Goal: Entertainment & Leisure: Browse casually

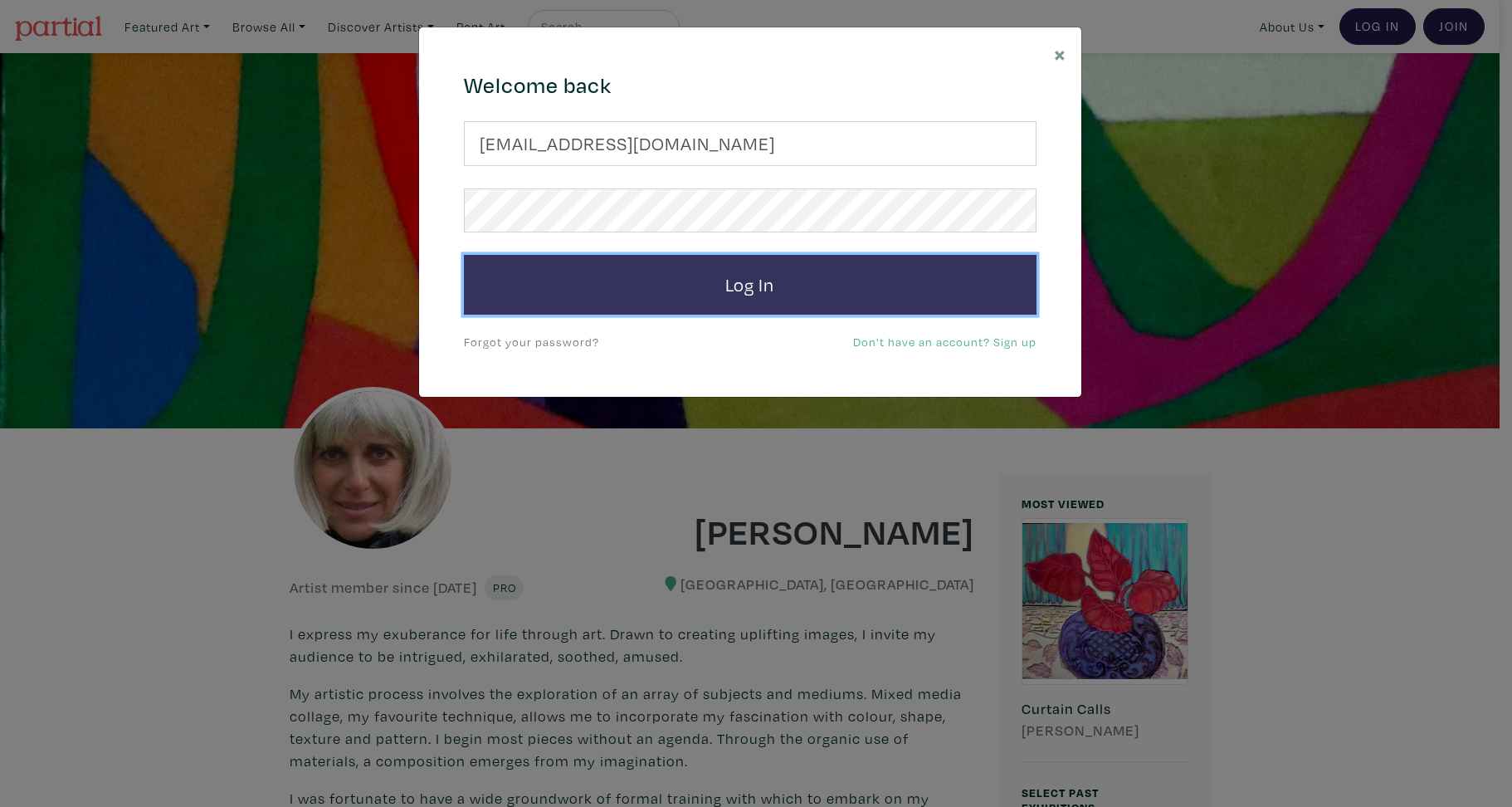
click at [759, 287] on button "Log In" at bounding box center [750, 284] width 573 height 59
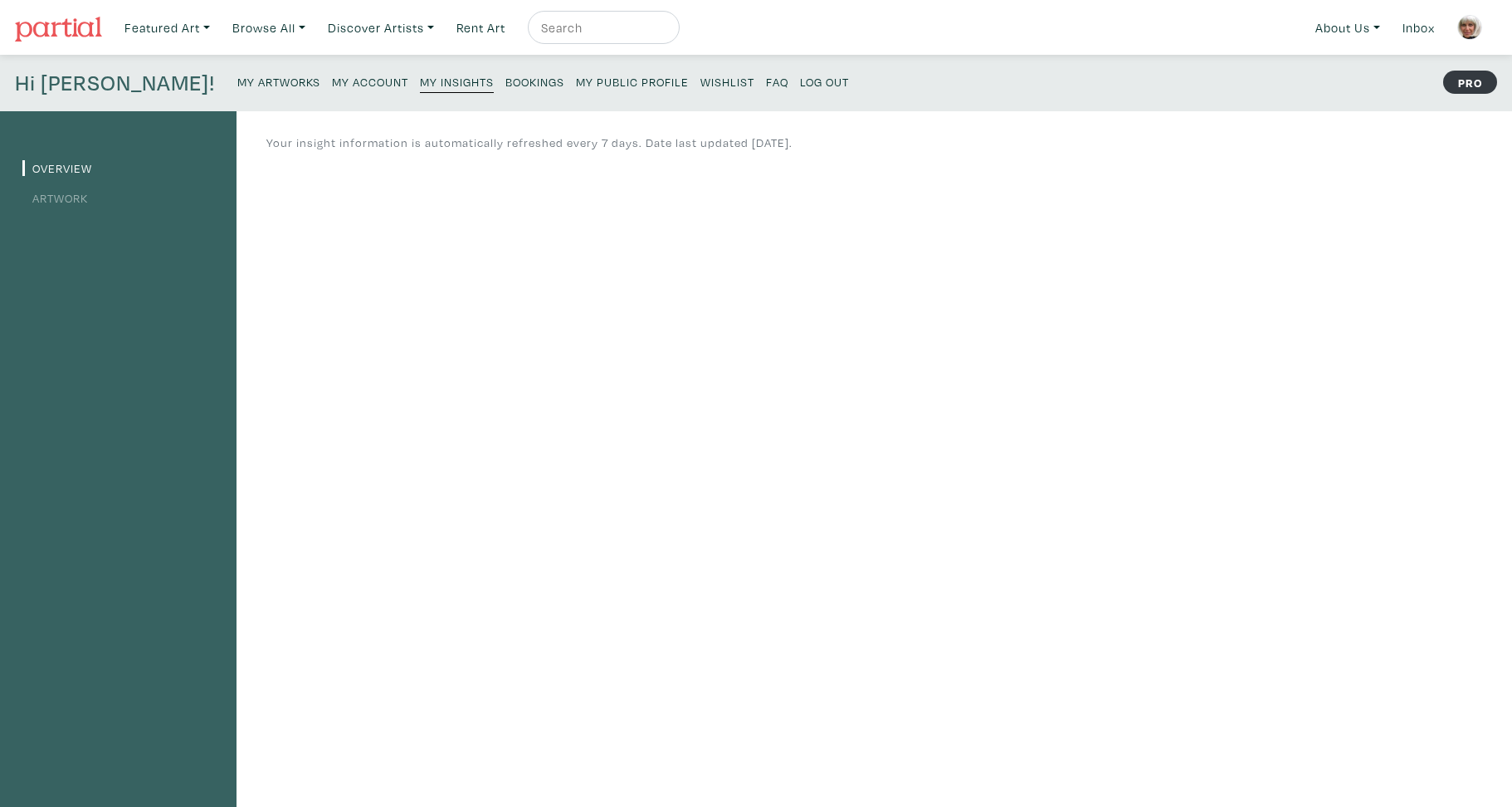
click at [52, 200] on link "Artwork" at bounding box center [55, 198] width 65 height 15
click at [218, 28] on link "Browse All" at bounding box center [167, 28] width 101 height 34
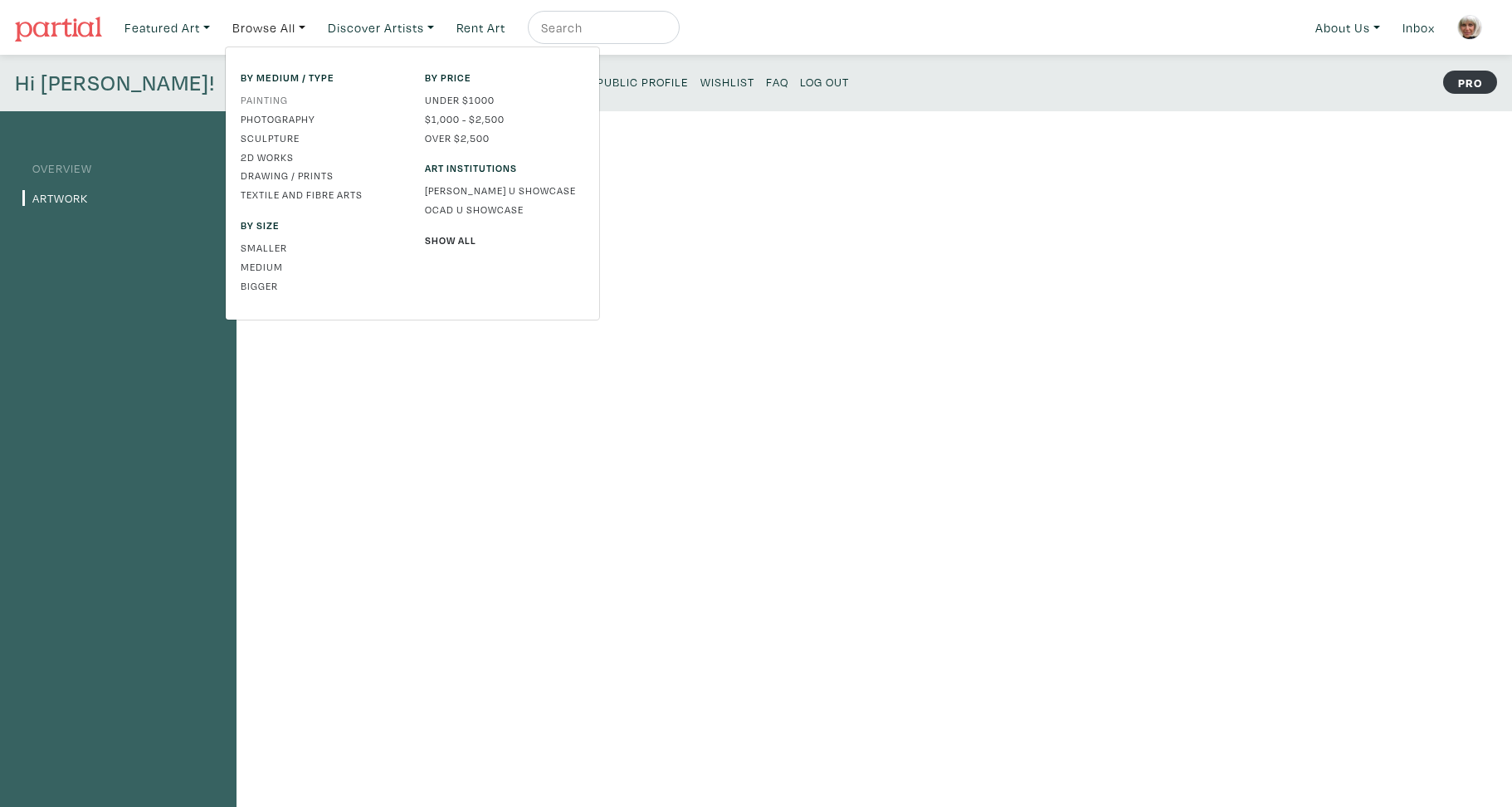
click at [275, 101] on link "Painting" at bounding box center [320, 99] width 159 height 15
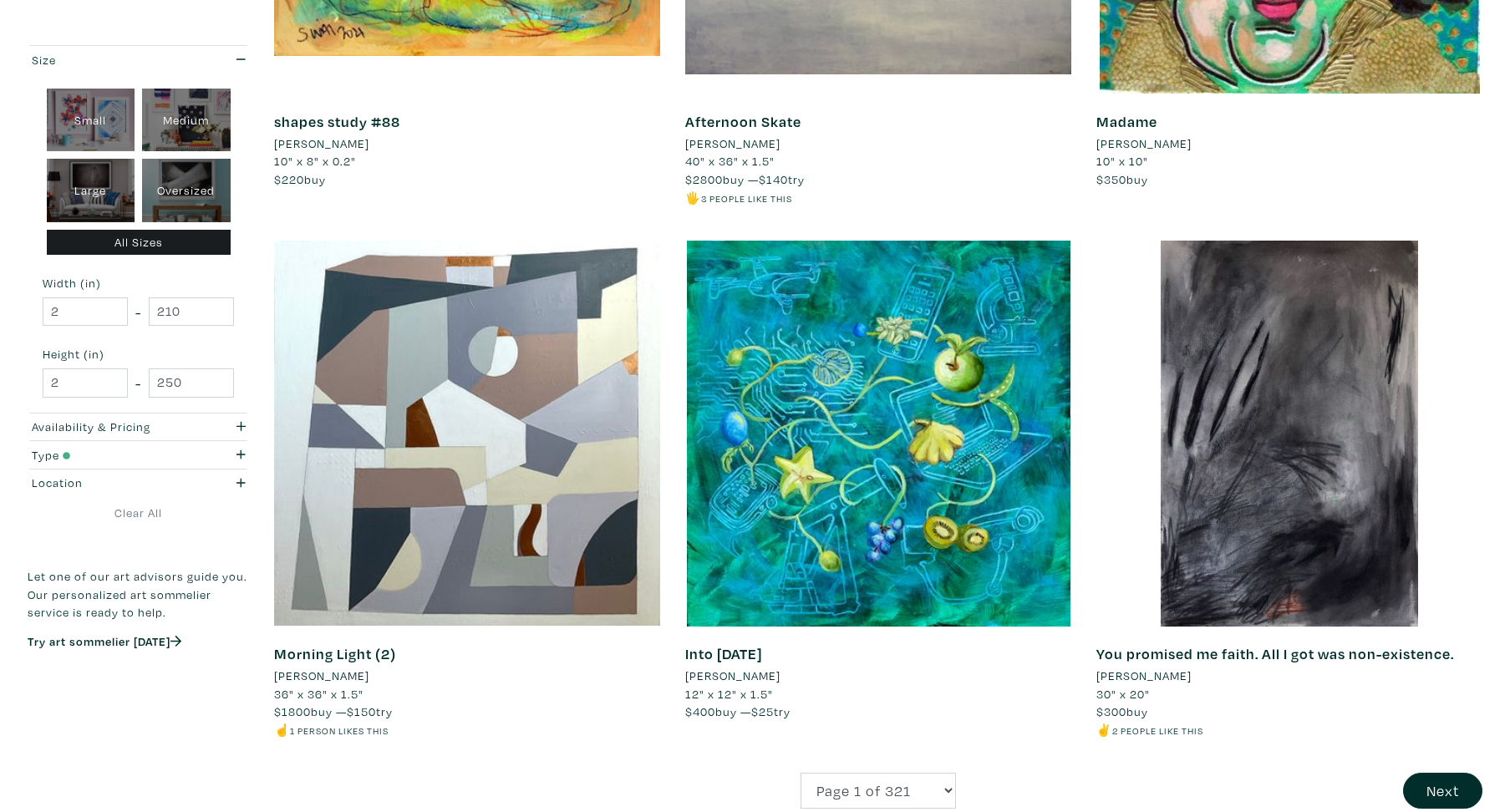
scroll to position [4010, 0]
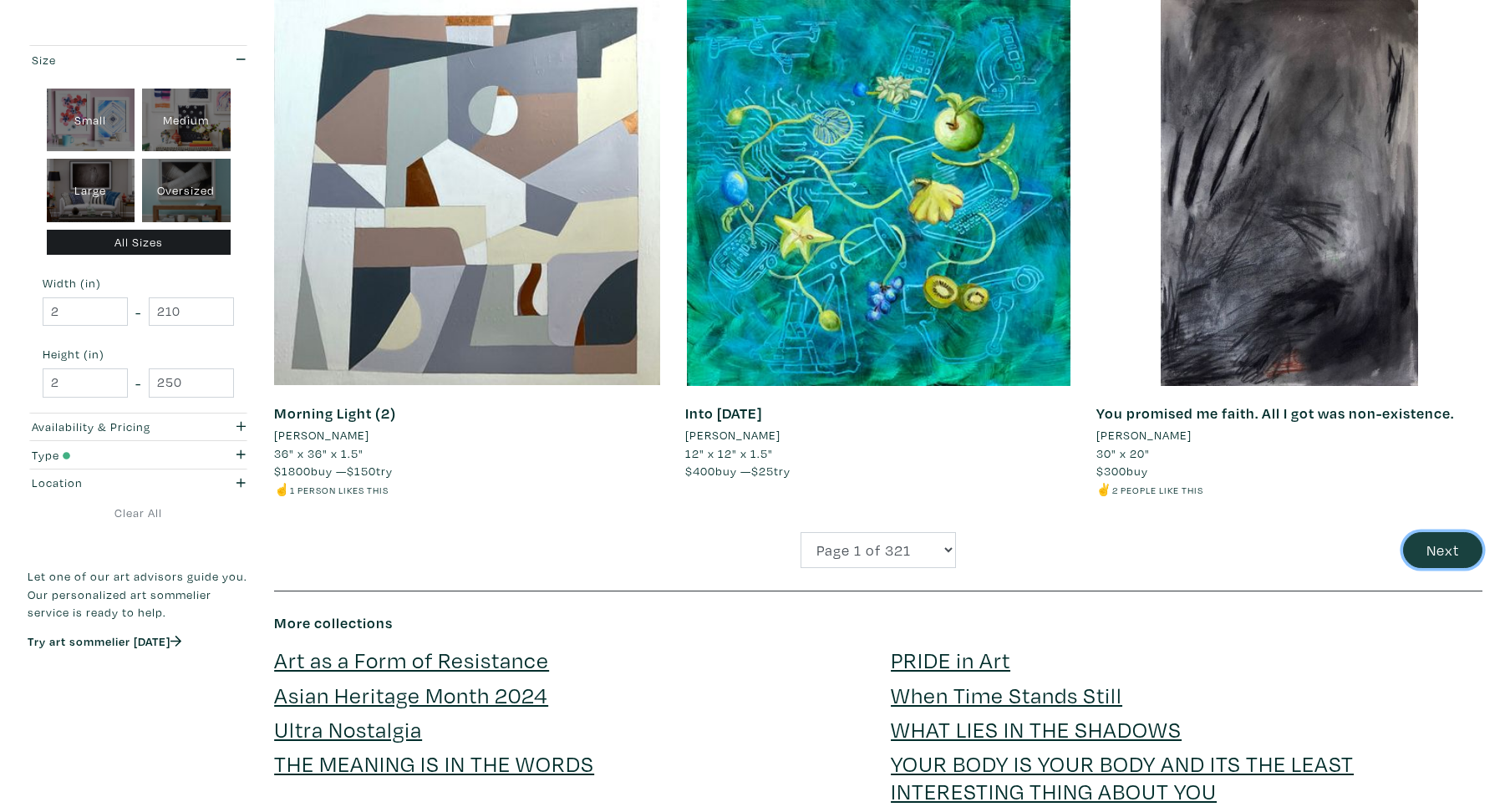
click at [1444, 547] on button "Next" at bounding box center [1442, 550] width 80 height 35
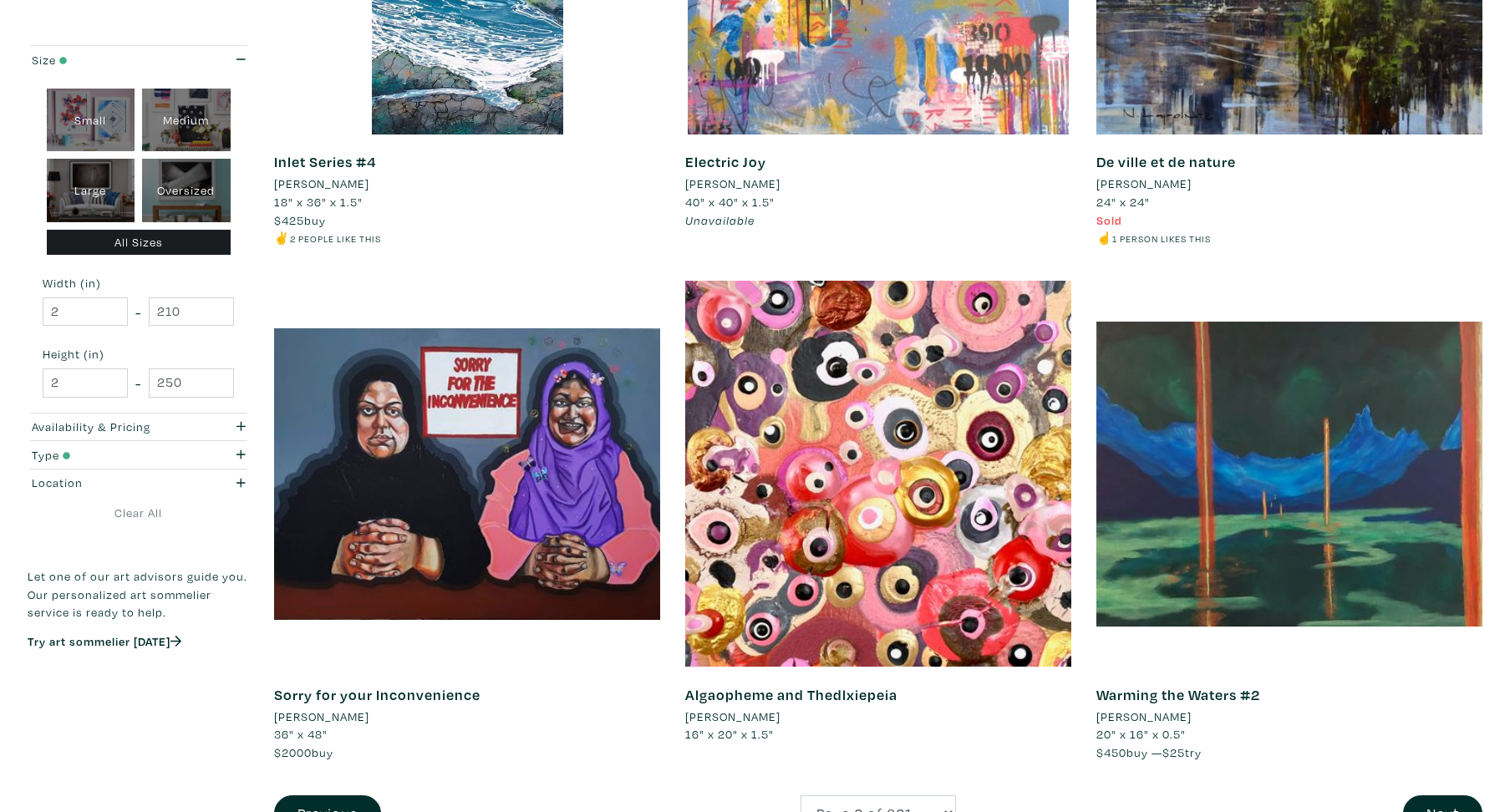
scroll to position [3836, 0]
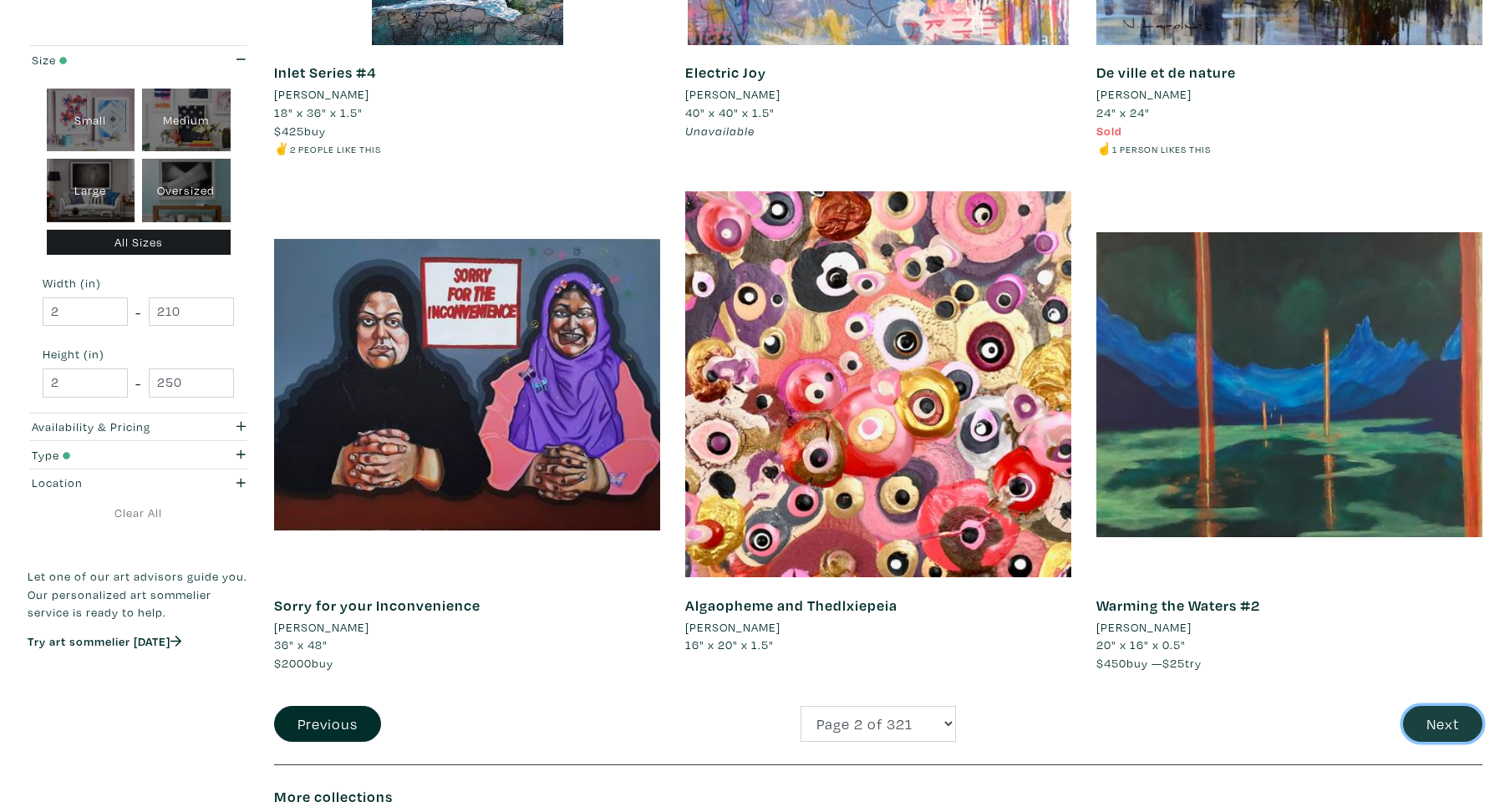
click at [1429, 721] on button "Next" at bounding box center [1442, 723] width 80 height 35
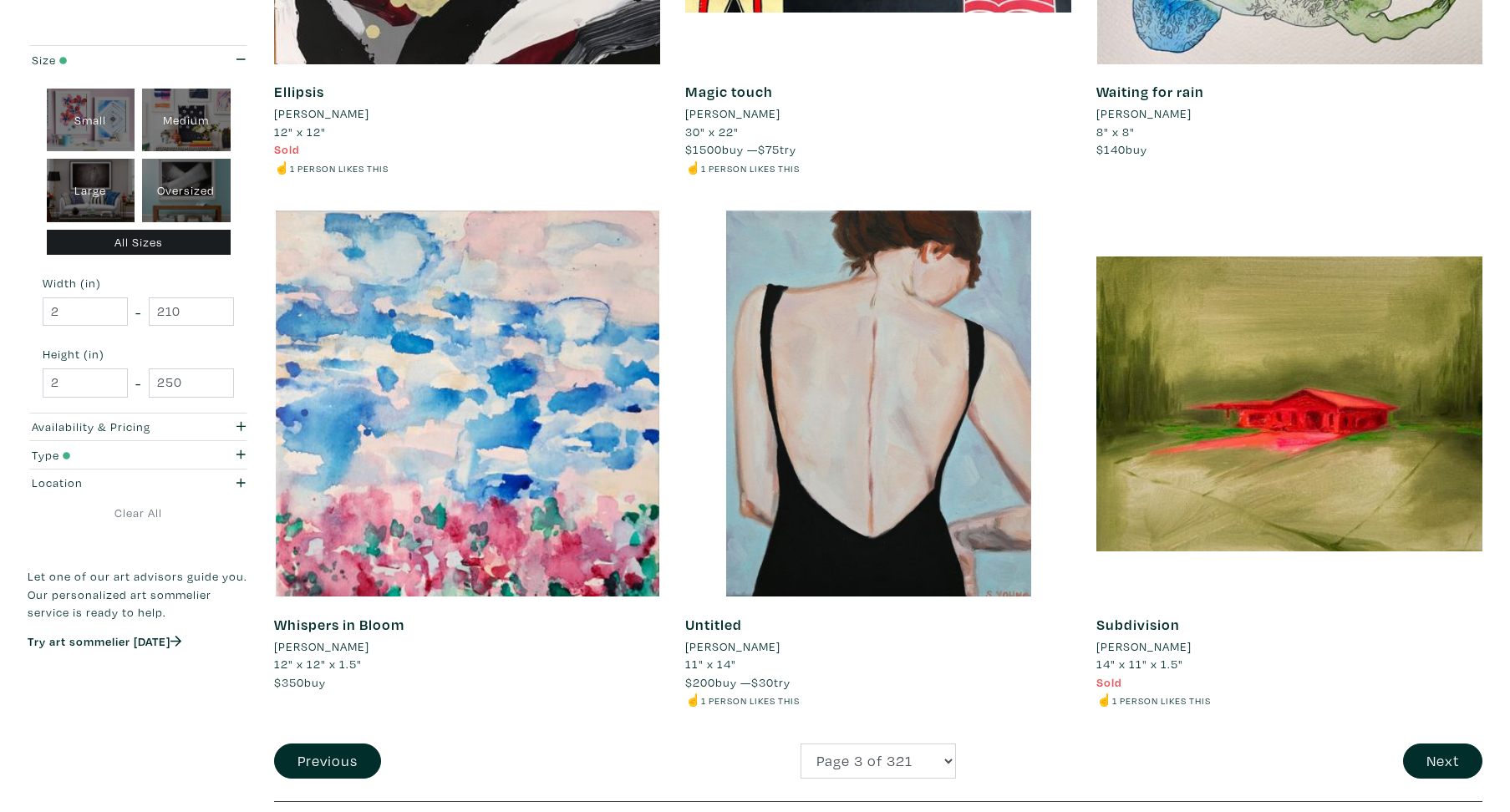
scroll to position [3782, 0]
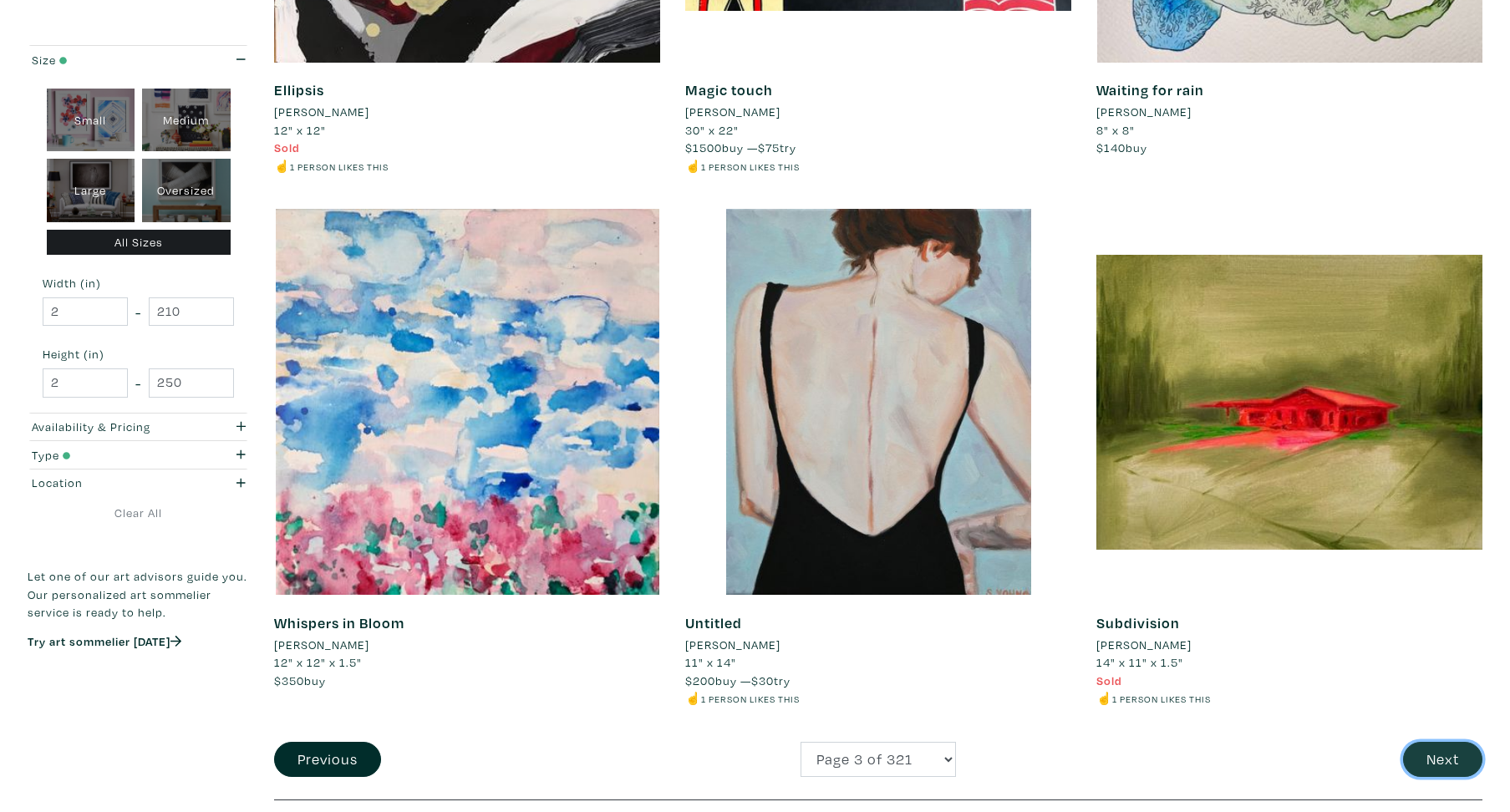
click at [1453, 751] on button "Next" at bounding box center [1442, 759] width 80 height 35
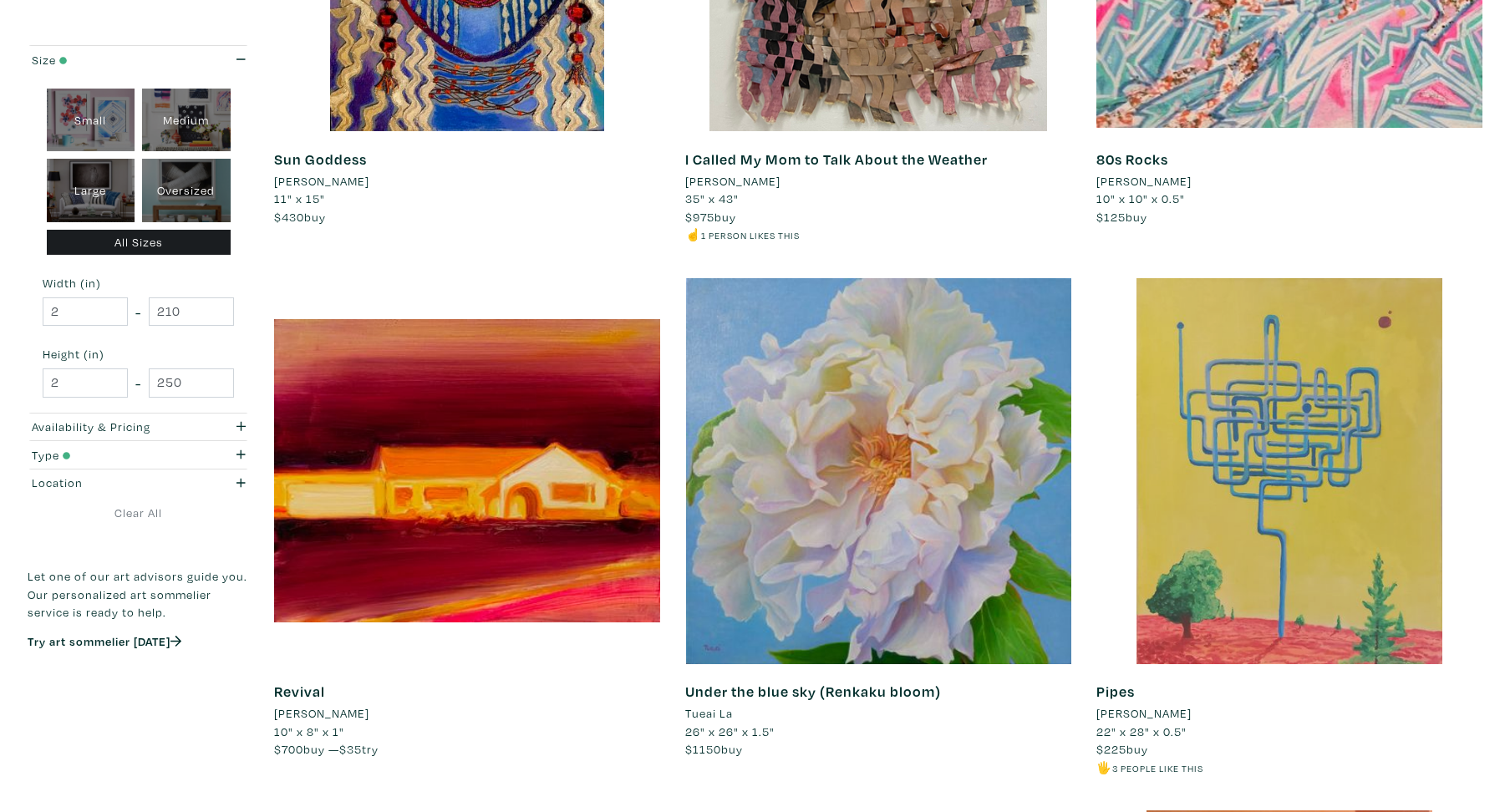
scroll to position [3528, 0]
